Goal: Task Accomplishment & Management: Use online tool/utility

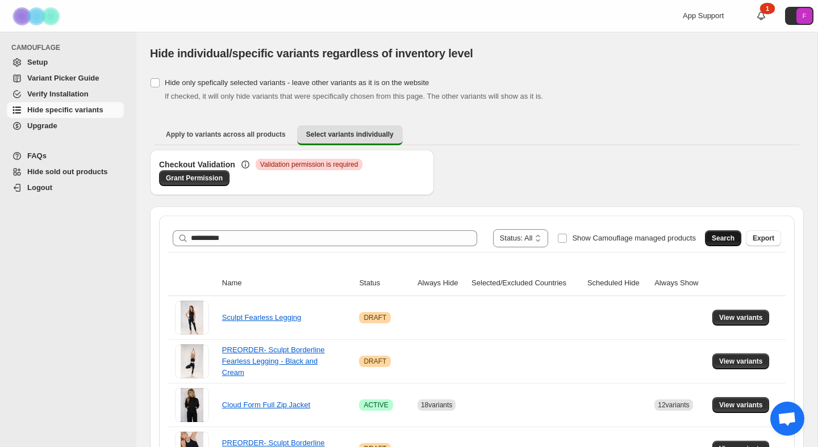
click at [724, 233] on button "Search" at bounding box center [723, 239] width 36 height 16
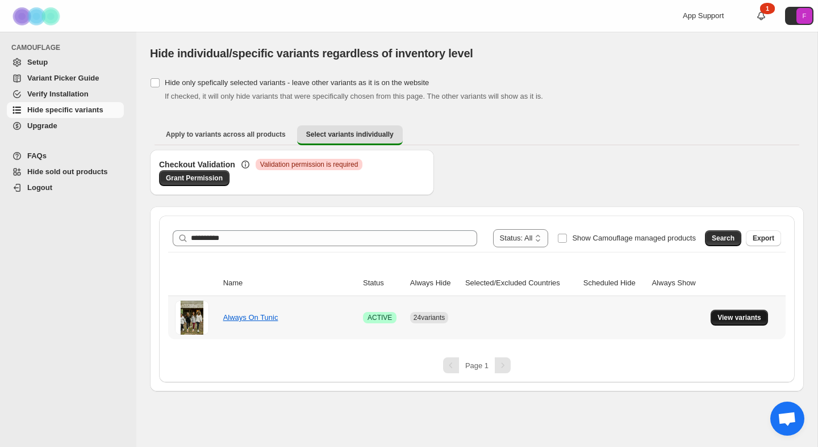
click at [748, 321] on span "View variants" at bounding box center [739, 317] width 44 height 9
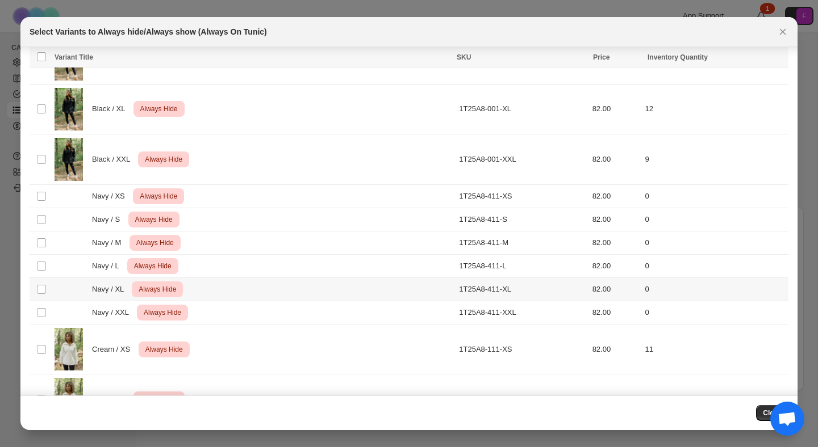
scroll to position [445, 0]
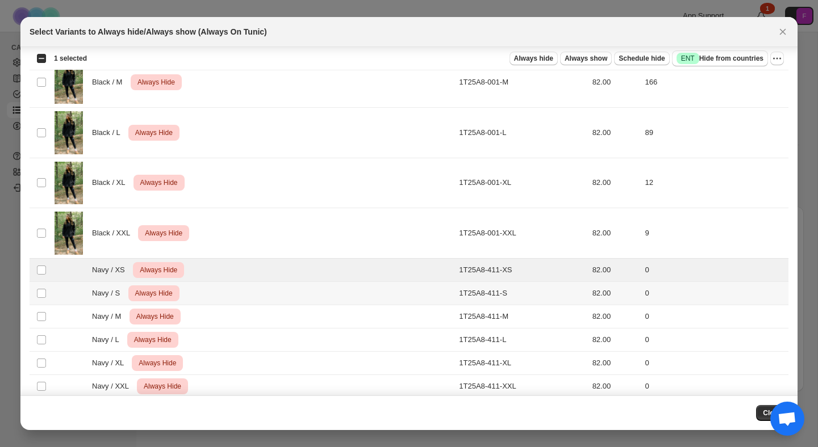
click at [42, 285] on td "Select product variant" at bounding box center [41, 293] width 22 height 23
click at [40, 312] on span ":r7:" at bounding box center [41, 317] width 10 height 10
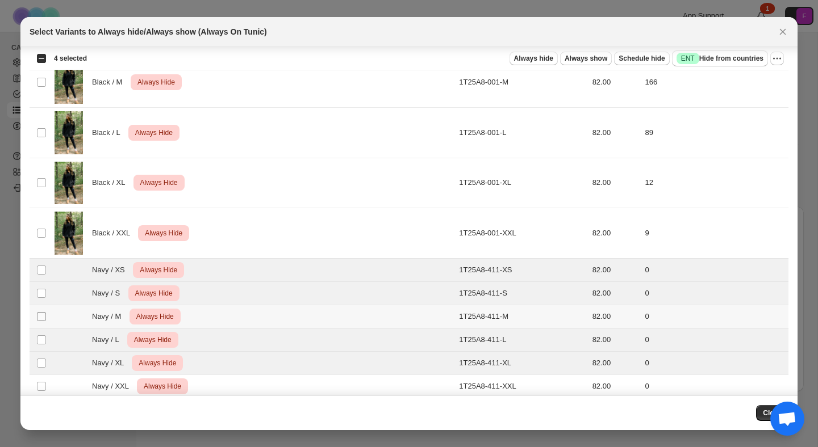
click at [36, 312] on span ":r7:" at bounding box center [41, 317] width 10 height 10
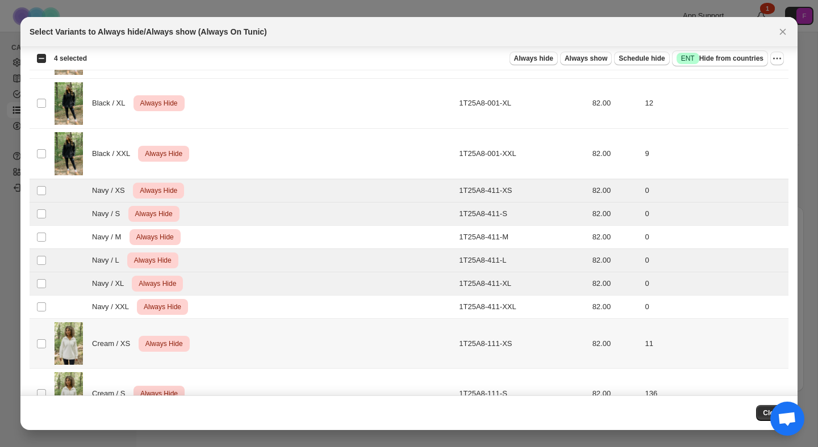
scroll to position [516, 0]
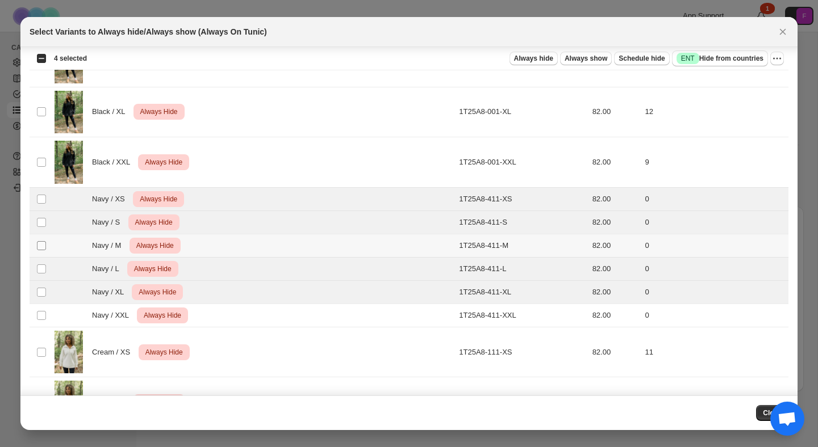
click at [36, 248] on td "Select product variant" at bounding box center [41, 246] width 22 height 23
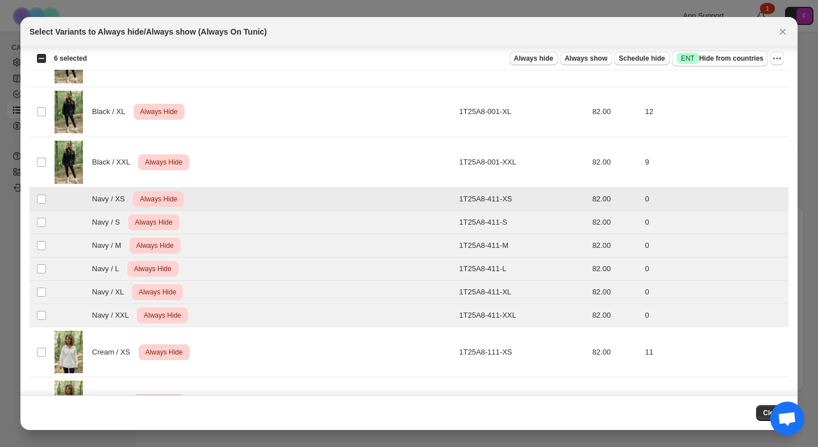
scroll to position [0, 0]
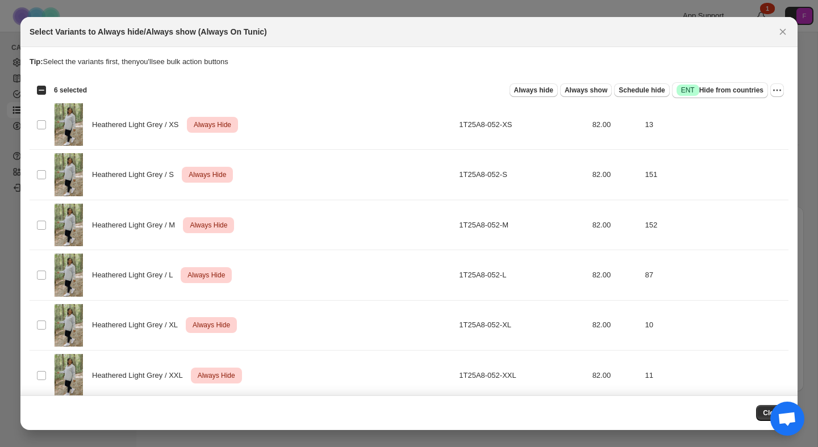
click at [42, 91] on div "Select all 24 product variants 6 selected" at bounding box center [61, 90] width 51 height 10
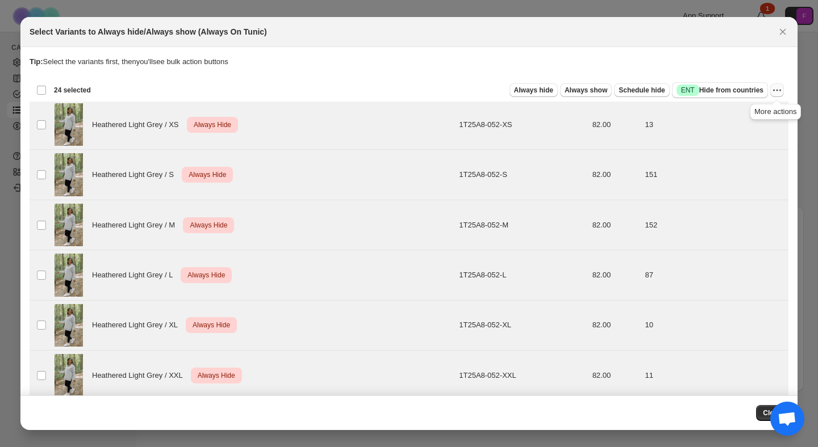
click at [771, 85] on icon "More actions" at bounding box center [776, 90] width 11 height 11
click at [743, 112] on span "Undo always hide" at bounding box center [723, 112] width 58 height 9
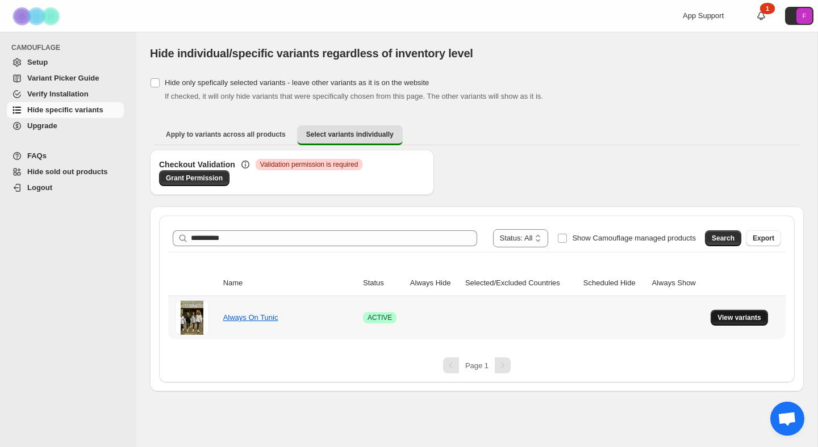
click at [727, 321] on span "View variants" at bounding box center [739, 317] width 44 height 9
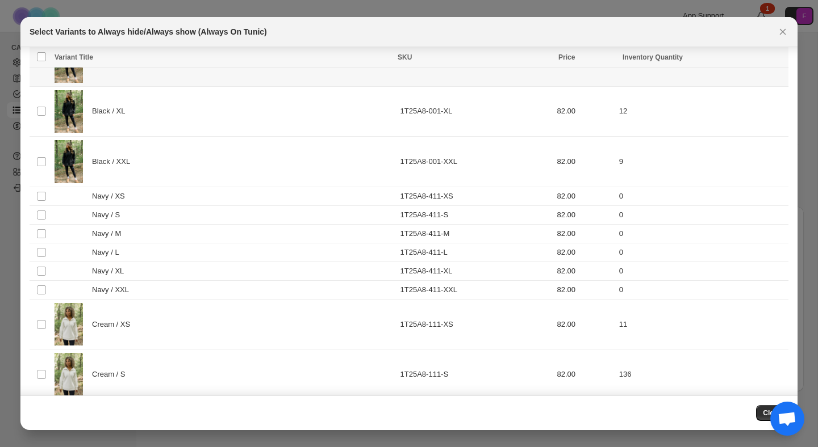
scroll to position [549, 0]
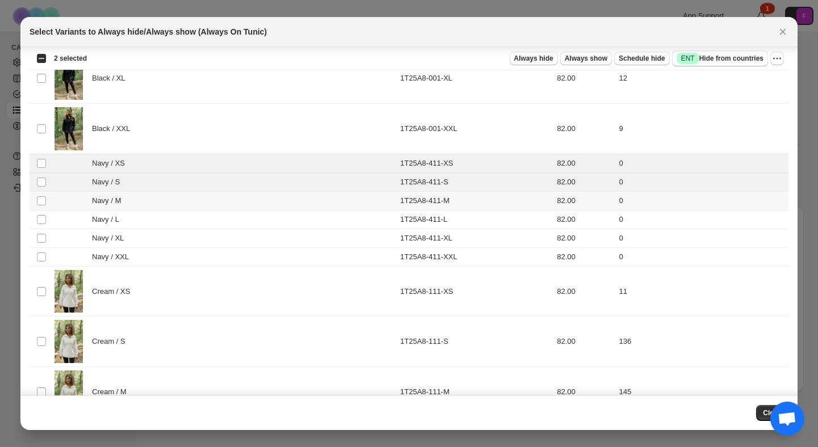
click at [44, 206] on td "Select product variant" at bounding box center [41, 201] width 22 height 19
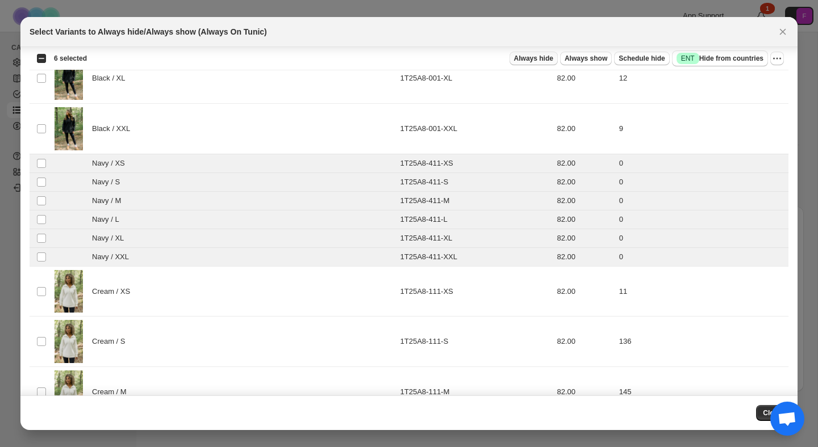
click at [533, 57] on span "Always hide" at bounding box center [533, 58] width 39 height 9
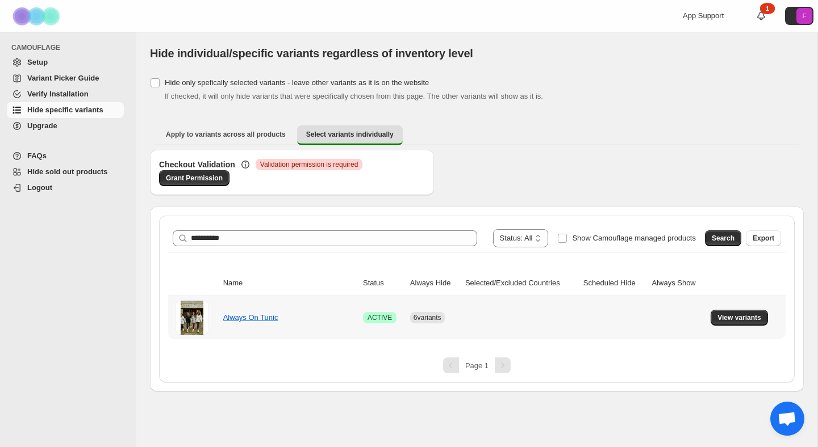
click at [258, 329] on td "Always On Tunic" at bounding box center [290, 317] width 140 height 43
click at [258, 320] on link "Always On Tunic" at bounding box center [250, 317] width 55 height 9
click at [743, 317] on span "View variants" at bounding box center [739, 317] width 44 height 9
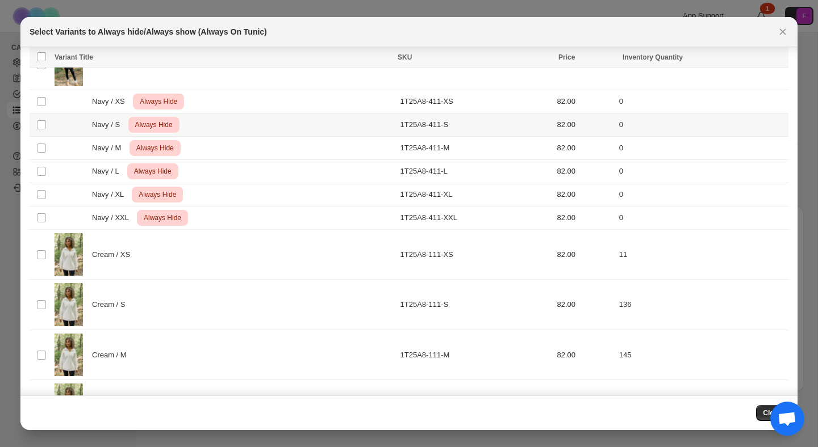
scroll to position [614, 0]
click at [786, 30] on icon "Close" at bounding box center [782, 31] width 11 height 11
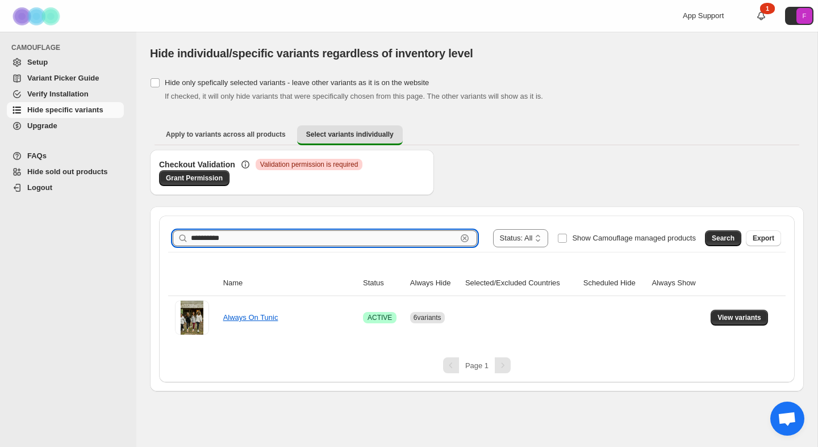
click at [245, 232] on input "*********" at bounding box center [324, 239] width 266 height 16
click at [722, 238] on span "Search" at bounding box center [722, 238] width 23 height 9
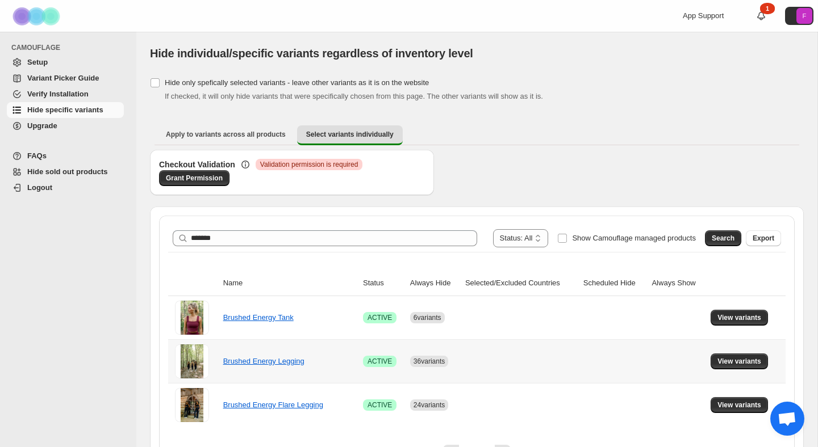
scroll to position [32, 0]
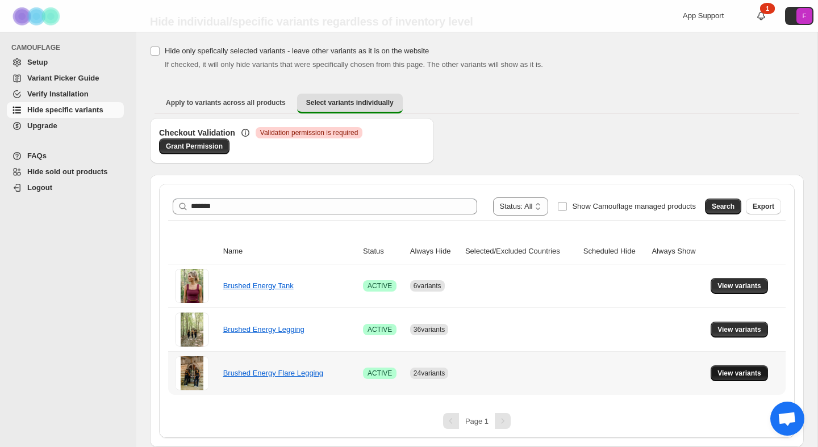
click at [729, 380] on button "View variants" at bounding box center [738, 374] width 57 height 16
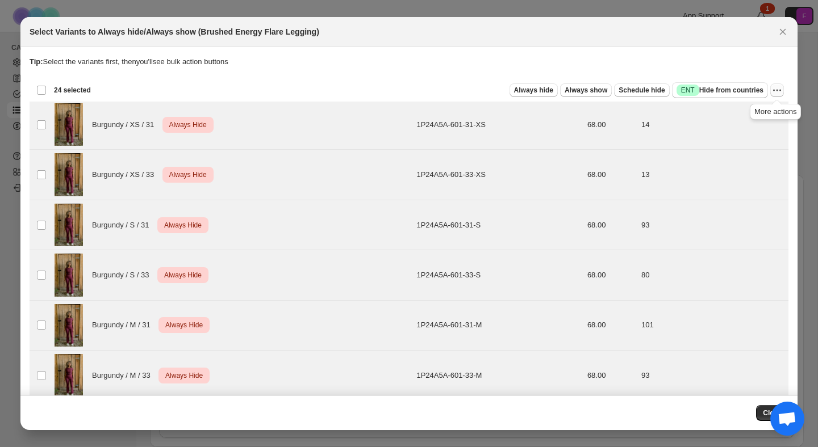
click at [777, 90] on icon "More actions" at bounding box center [777, 91] width 2 height 2
click at [755, 111] on span "Undo always hide" at bounding box center [735, 112] width 82 height 11
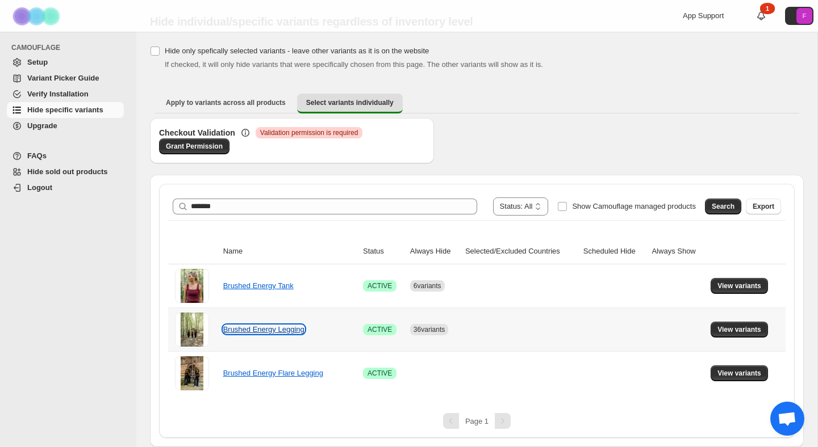
click at [293, 327] on link "Brushed Energy Legging" at bounding box center [263, 329] width 81 height 9
click at [760, 328] on span "View variants" at bounding box center [739, 329] width 44 height 9
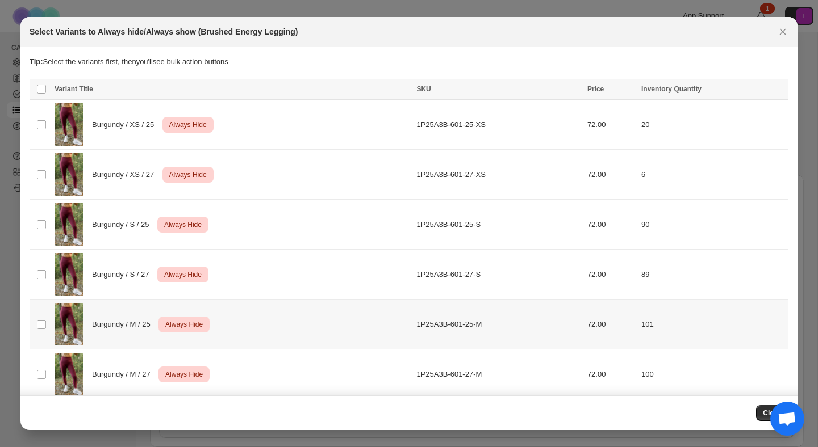
scroll to position [0, 0]
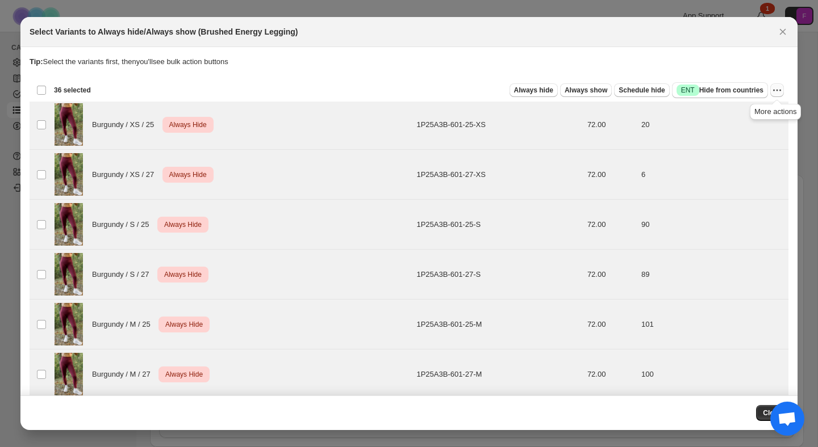
click at [775, 90] on icon "More actions" at bounding box center [776, 90] width 11 height 11
click at [760, 115] on span "Undo always hide" at bounding box center [735, 112] width 82 height 11
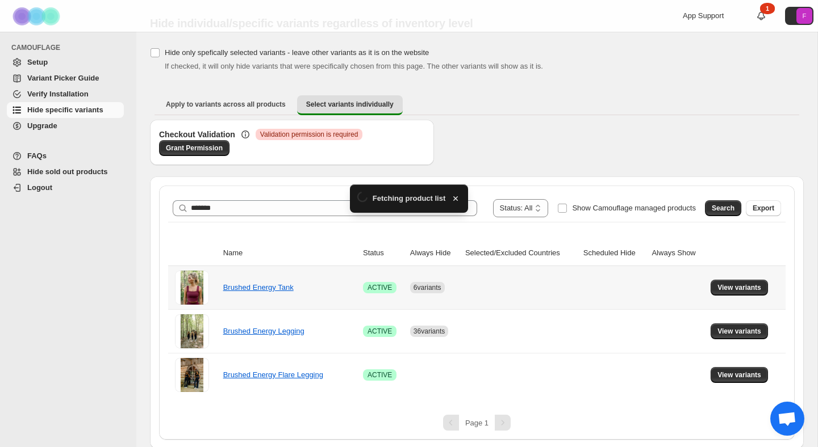
scroll to position [32, 0]
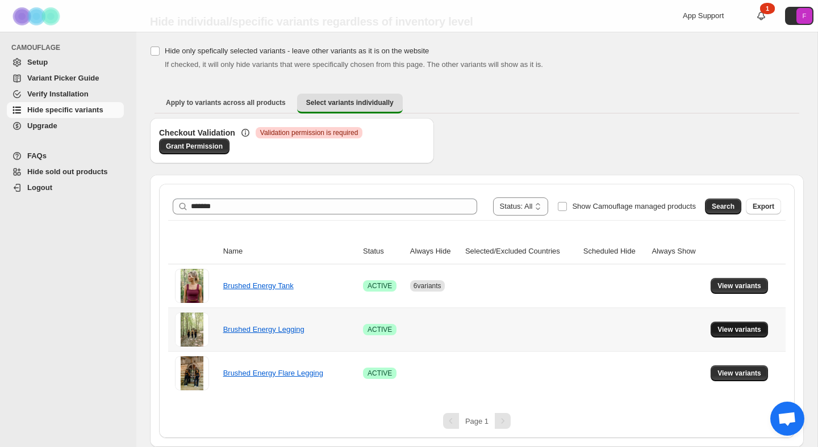
click at [752, 334] on button "View variants" at bounding box center [738, 330] width 57 height 16
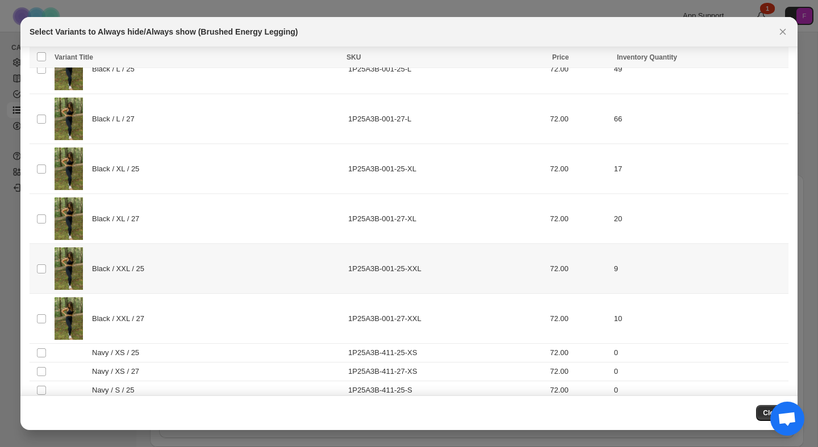
scroll to position [1137, 0]
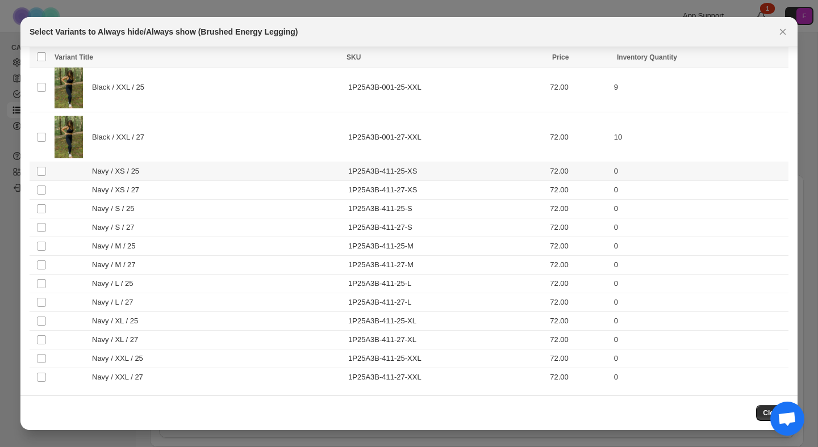
click at [34, 174] on td "Select product variant" at bounding box center [41, 171] width 22 height 19
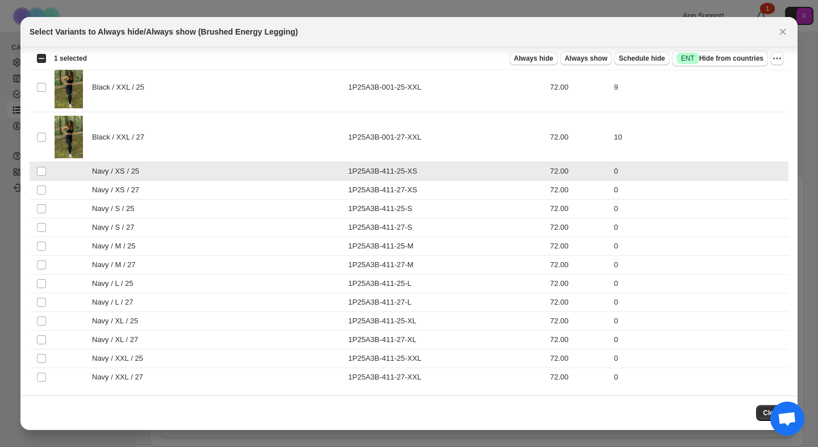
click at [34, 181] on td "Select product variant" at bounding box center [41, 190] width 22 height 19
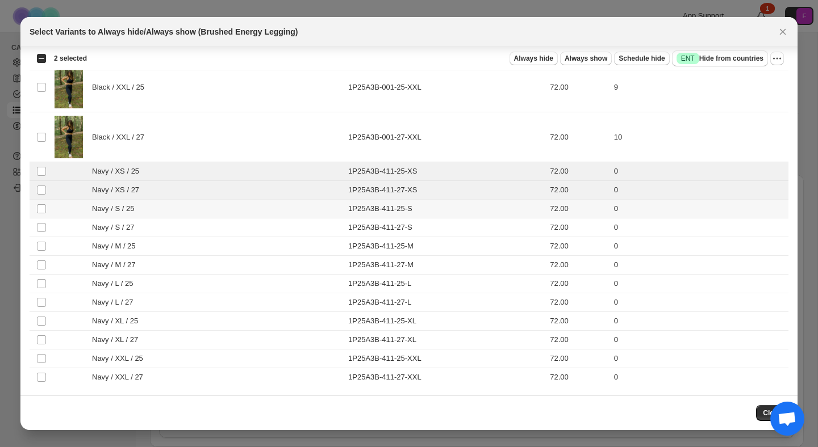
click at [37, 200] on td "Select product variant" at bounding box center [41, 209] width 22 height 19
click at [41, 222] on td "Select product variant" at bounding box center [41, 228] width 22 height 19
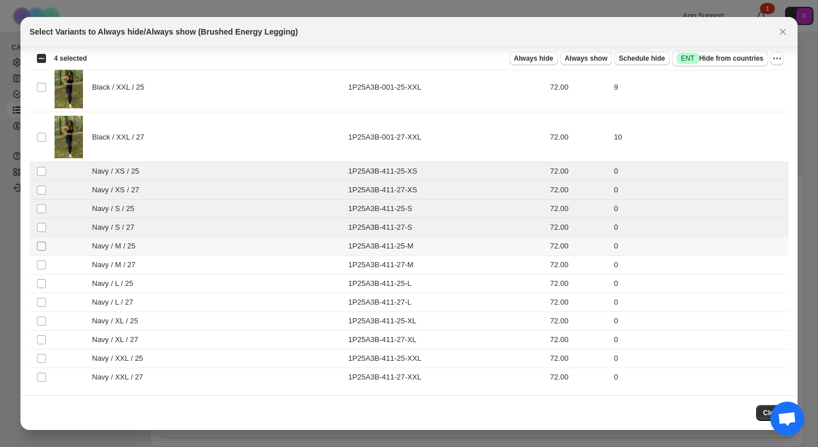
click at [43, 241] on span ":r6q:" at bounding box center [41, 246] width 10 height 10
click at [43, 274] on td "Select product variant" at bounding box center [41, 265] width 22 height 19
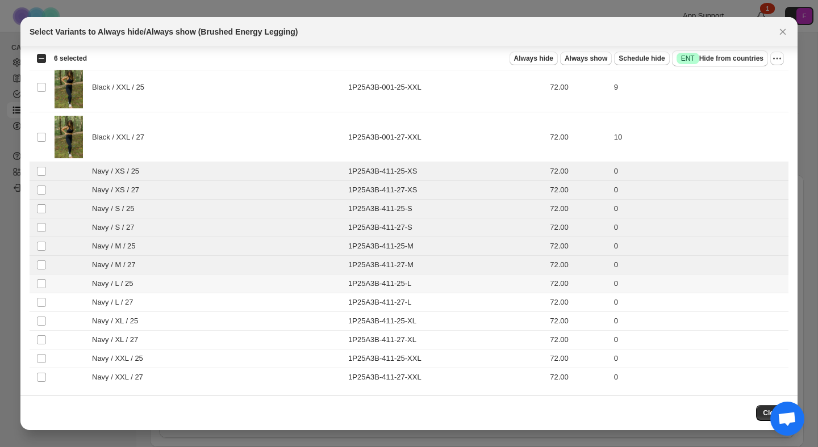
click at [40, 292] on td "Select product variant" at bounding box center [41, 284] width 22 height 19
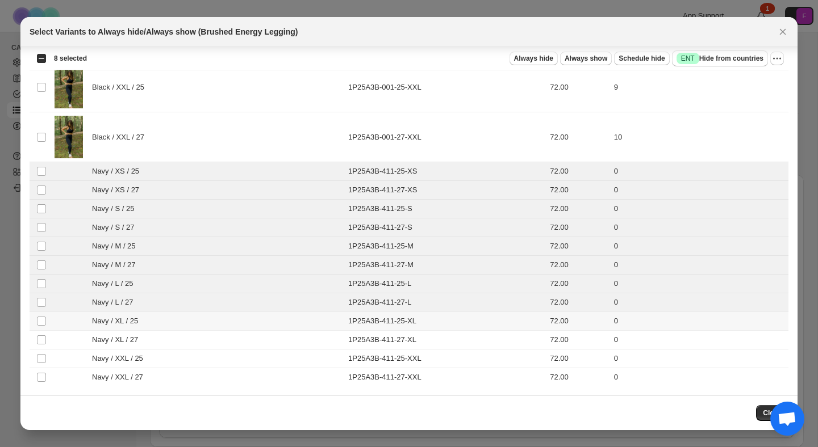
click at [42, 315] on td "Select product variant" at bounding box center [41, 321] width 22 height 19
click at [43, 352] on td "Select product variant" at bounding box center [41, 359] width 22 height 19
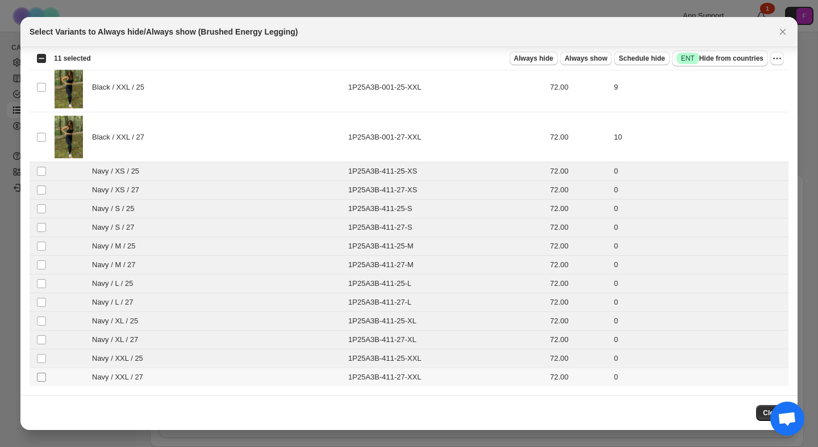
click at [43, 382] on span ":r6q:" at bounding box center [41, 377] width 10 height 10
click at [629, 64] on button "Schedule hide" at bounding box center [641, 59] width 55 height 14
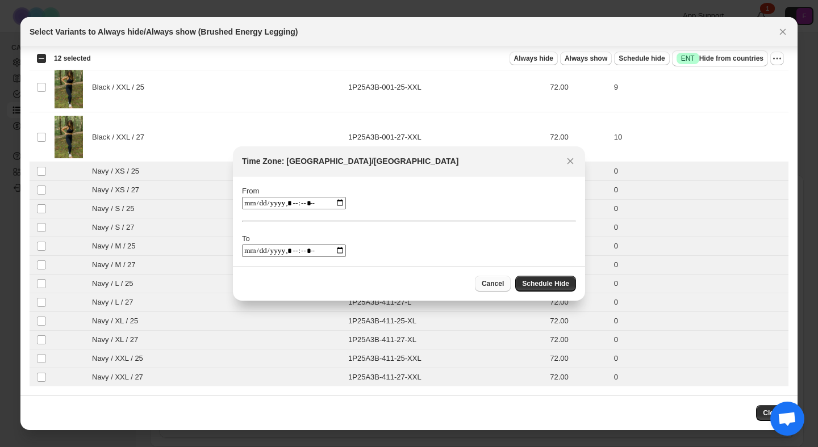
click at [491, 283] on span "Cancel" at bounding box center [493, 283] width 22 height 9
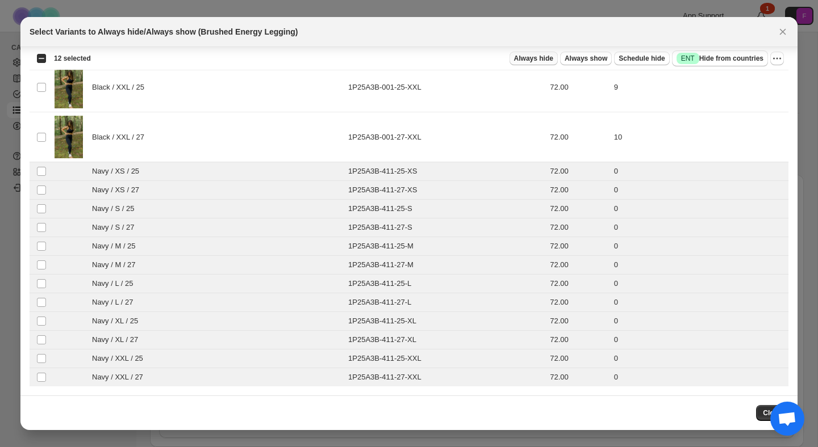
click at [531, 59] on span "Always hide" at bounding box center [533, 58] width 39 height 9
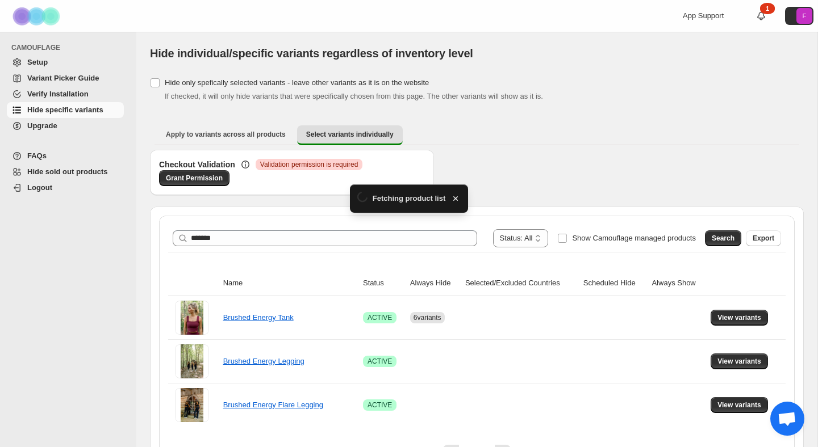
scroll to position [32, 0]
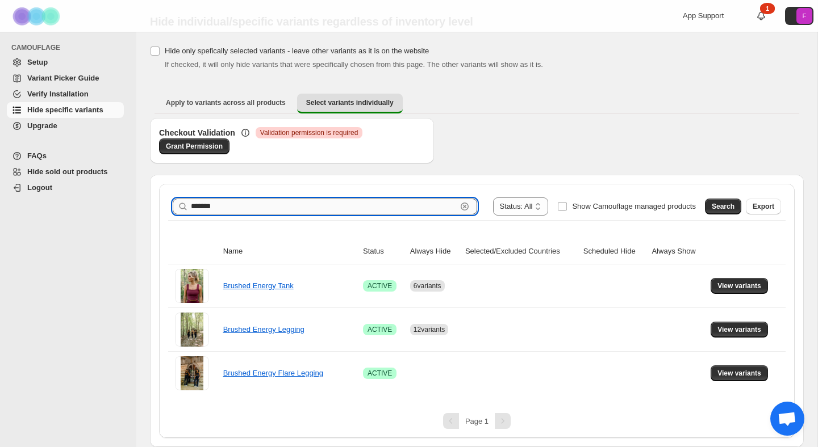
click at [250, 206] on input "*******" at bounding box center [324, 207] width 266 height 16
type input "*********"
click at [722, 204] on span "Search" at bounding box center [722, 206] width 23 height 9
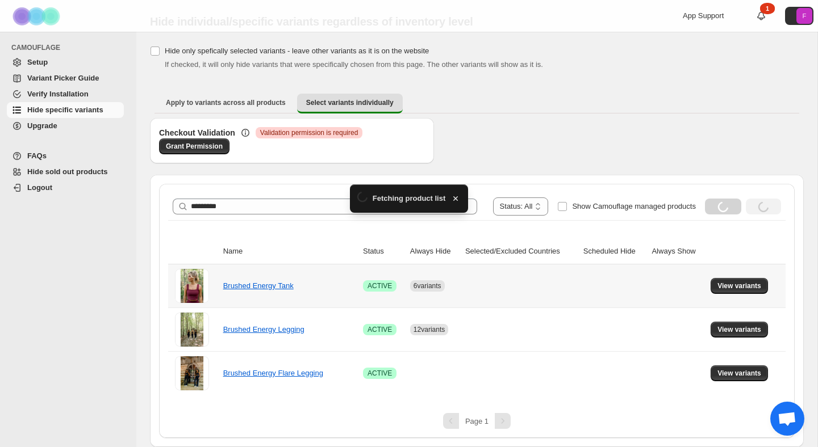
scroll to position [0, 0]
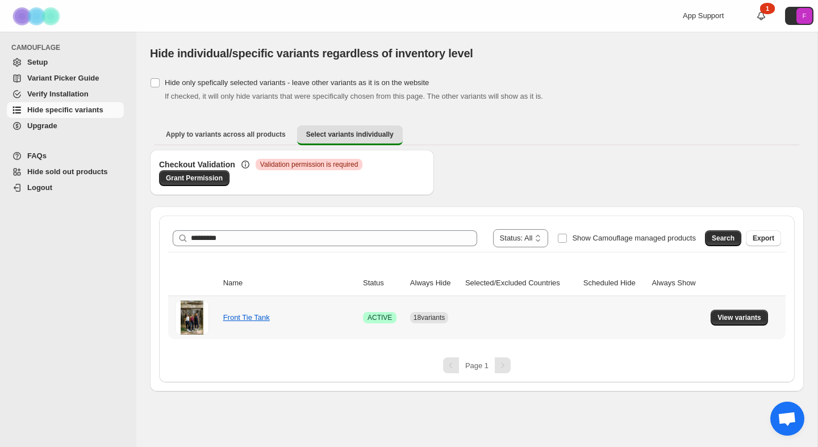
click at [736, 325] on td "View variants" at bounding box center [746, 317] width 78 height 43
click at [753, 315] on span "View variants" at bounding box center [739, 317] width 44 height 9
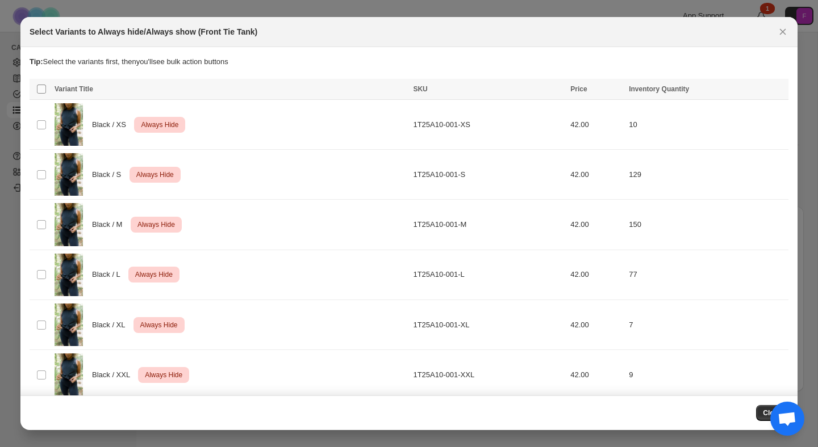
click at [36, 89] on span ":r8h:" at bounding box center [41, 89] width 10 height 10
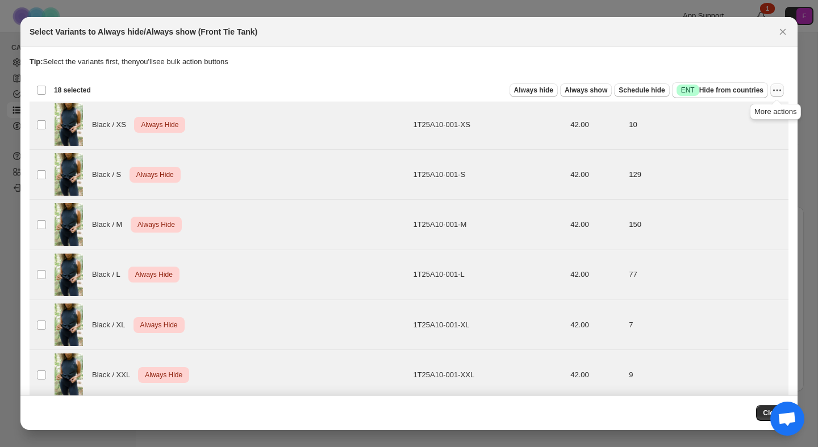
click at [775, 92] on icon "More actions" at bounding box center [776, 90] width 11 height 11
click at [759, 112] on span "Undo always hide" at bounding box center [735, 112] width 82 height 11
